Goal: Information Seeking & Learning: Learn about a topic

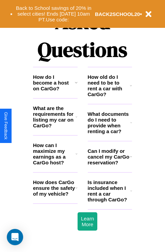
scroll to position [824, 0]
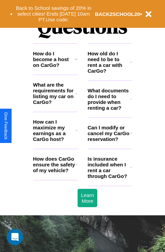
click at [131, 170] on icon at bounding box center [131, 167] width 2 height 5
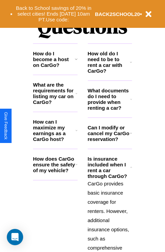
click at [109, 73] on h3 "How old do I need to be to rent a car with CarGo?" at bounding box center [109, 62] width 43 height 23
click at [55, 104] on h3 "What are the requirements for listing my car on CarGo?" at bounding box center [54, 93] width 43 height 23
click at [55, 141] on h3 "How can I maximize my earnings as a CarGo host?" at bounding box center [54, 130] width 43 height 23
click at [109, 142] on h3 "Can I modify or cancel my CarGo reservation?" at bounding box center [109, 133] width 42 height 17
